Goal: Transaction & Acquisition: Purchase product/service

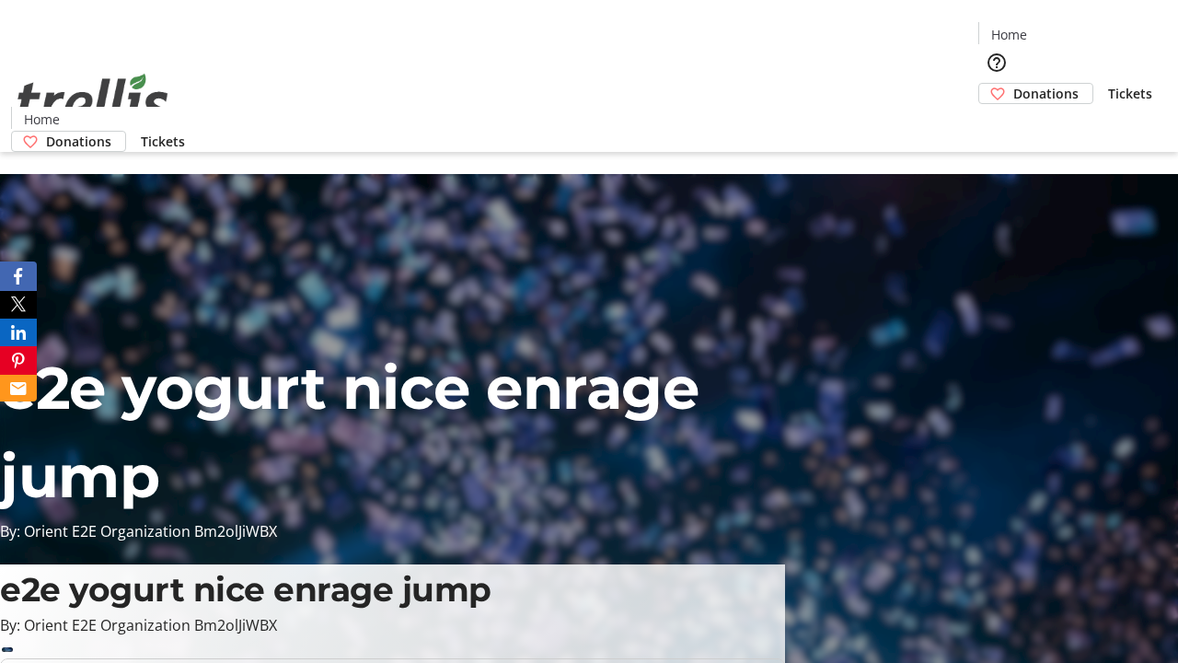
click at [1014, 84] on span "Donations" at bounding box center [1046, 93] width 65 height 19
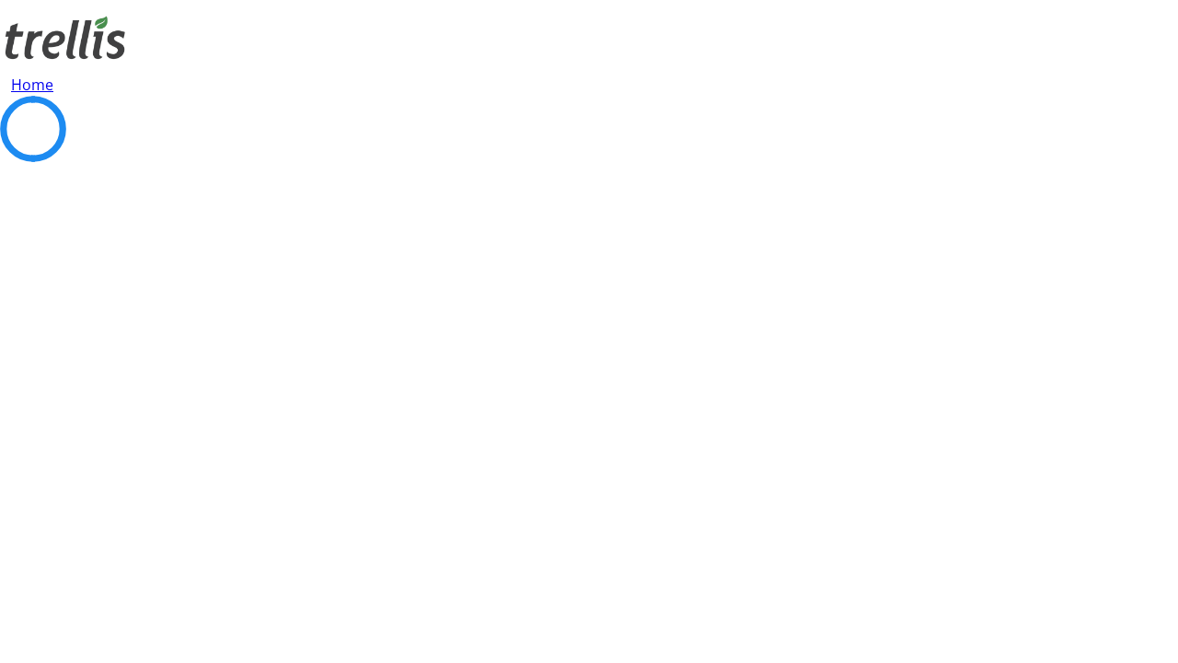
select select "CA"
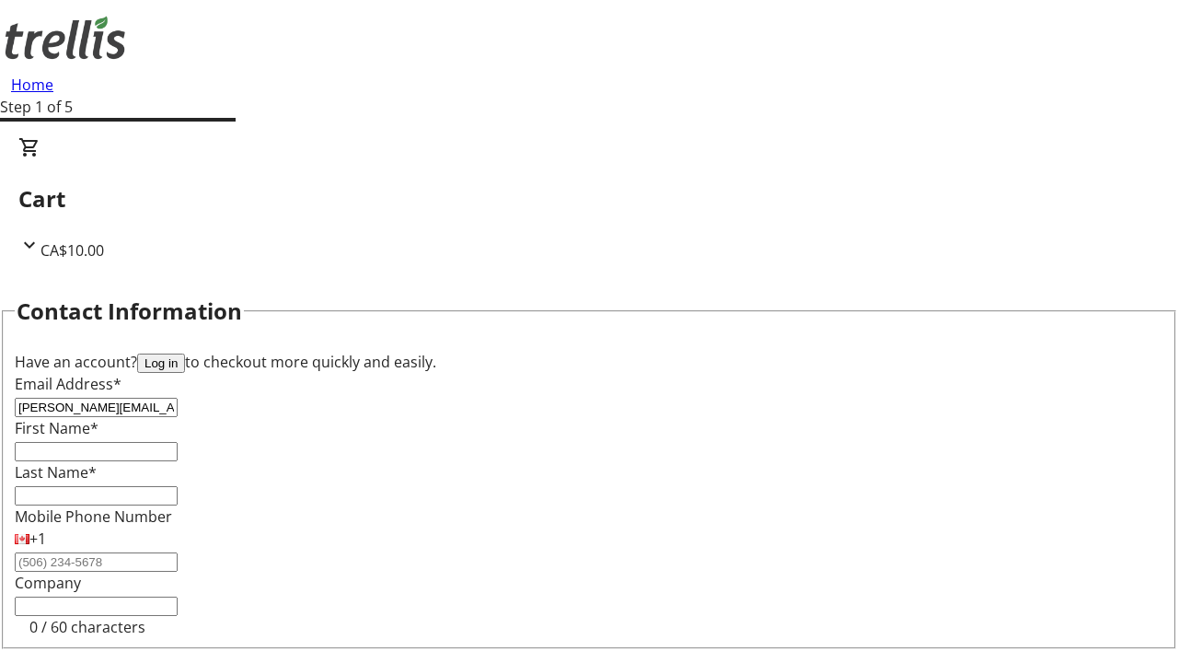
type input "[PERSON_NAME][EMAIL_ADDRESS][DOMAIN_NAME]"
type input "[PERSON_NAME]"
type input "[STREET_ADDRESS][PERSON_NAME]"
type input "Kelowna"
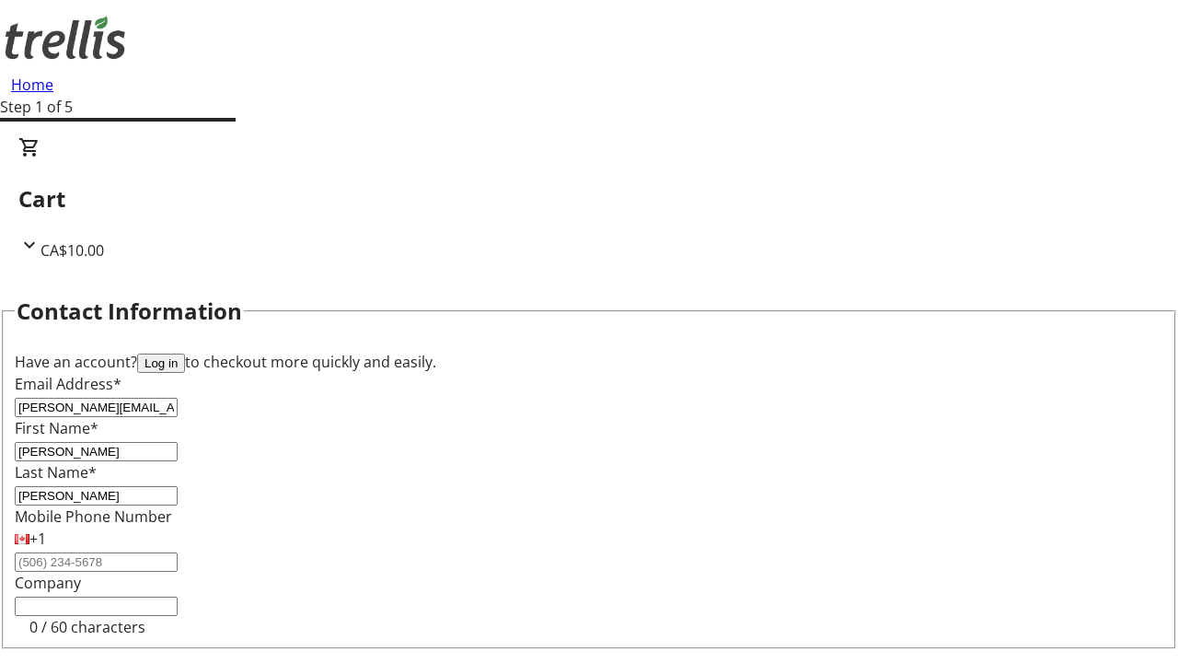
select select "BC"
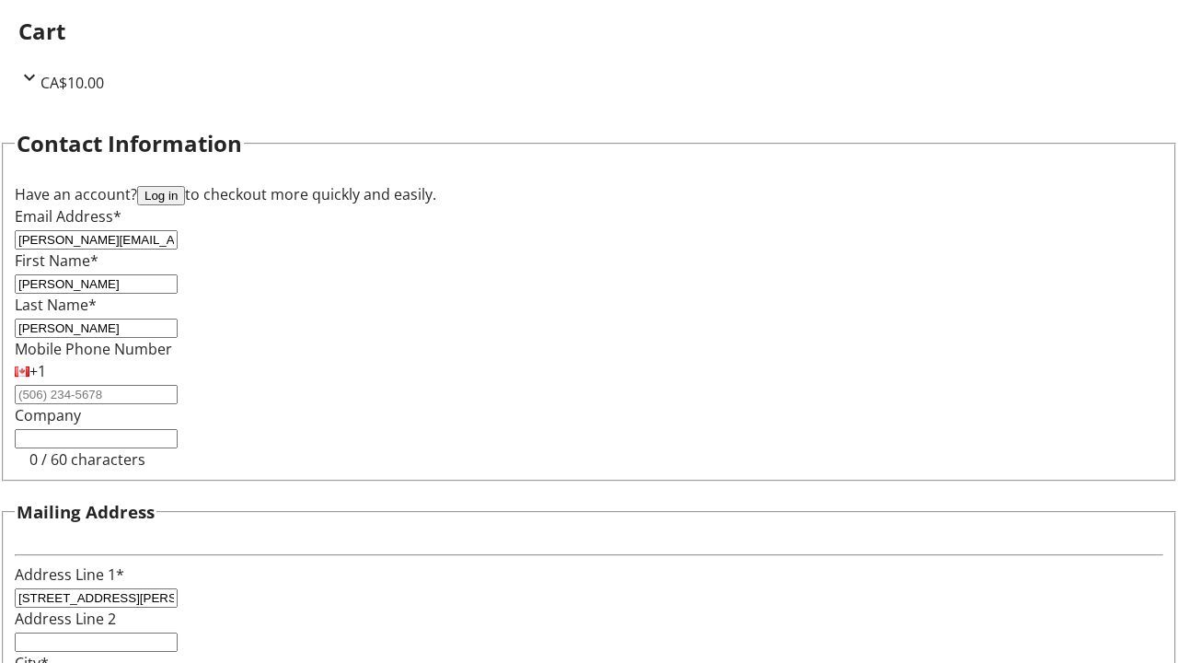
type input "Kelowna"
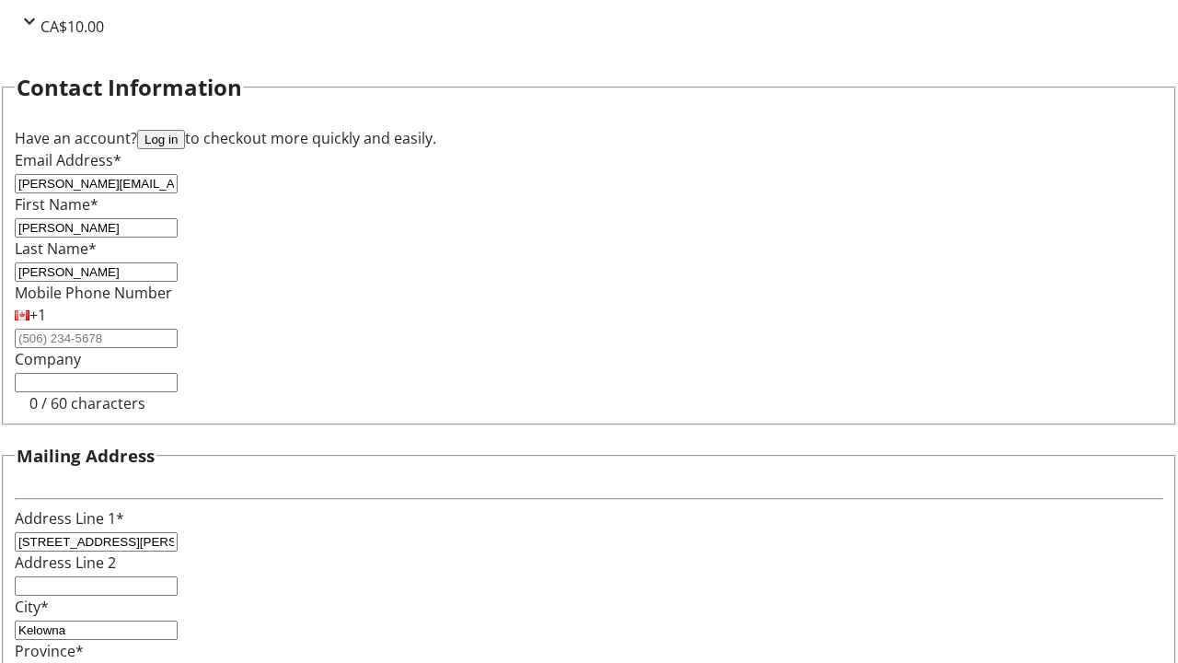
type input "V1Y 0C2"
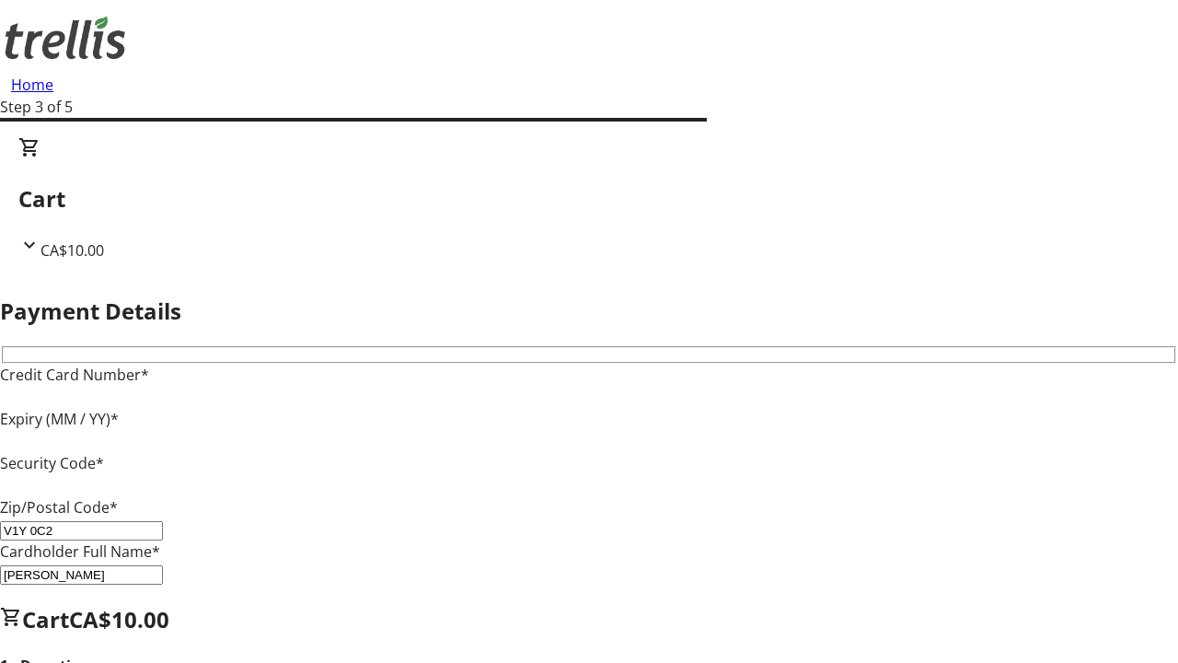
type input "V1Y 0C2"
